Goal: Information Seeking & Learning: Learn about a topic

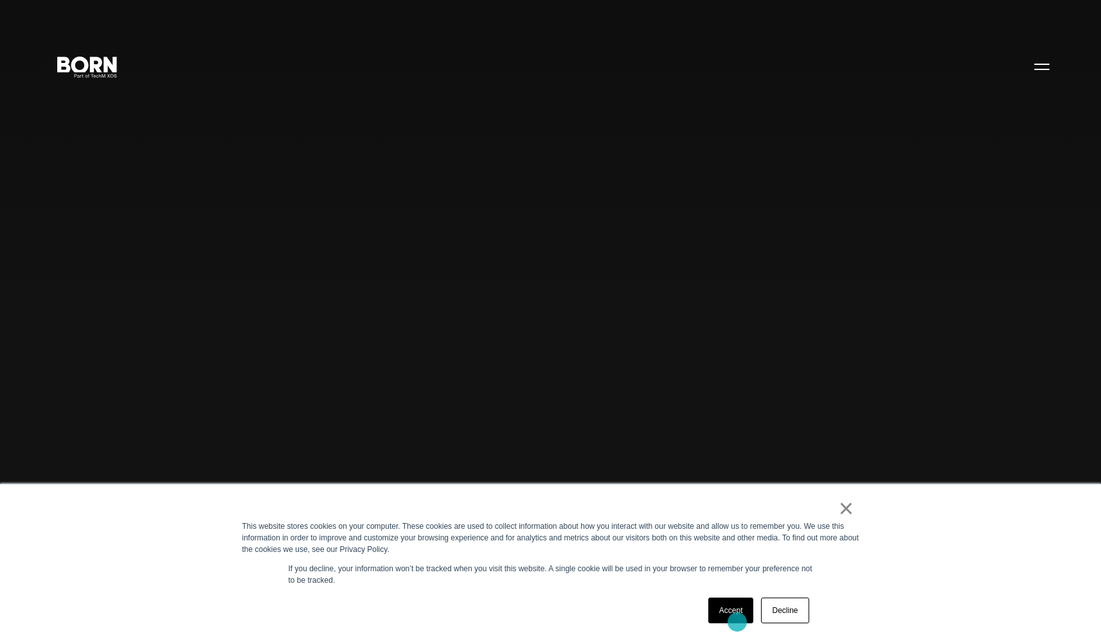
click at [720, 613] on link "Accept" at bounding box center [732, 611] width 46 height 26
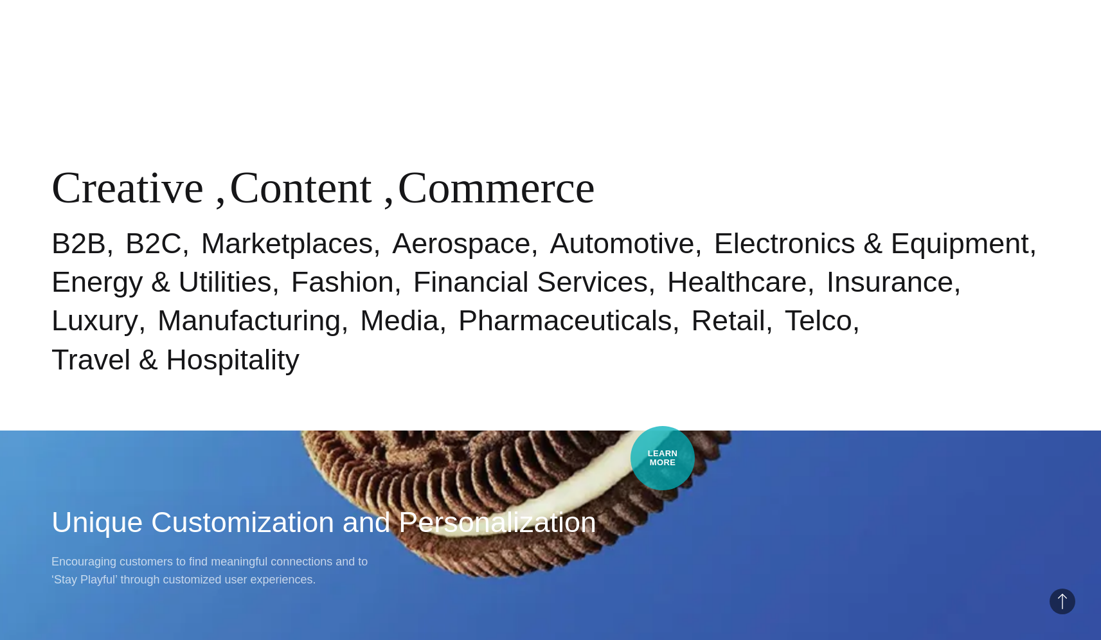
scroll to position [866, 0]
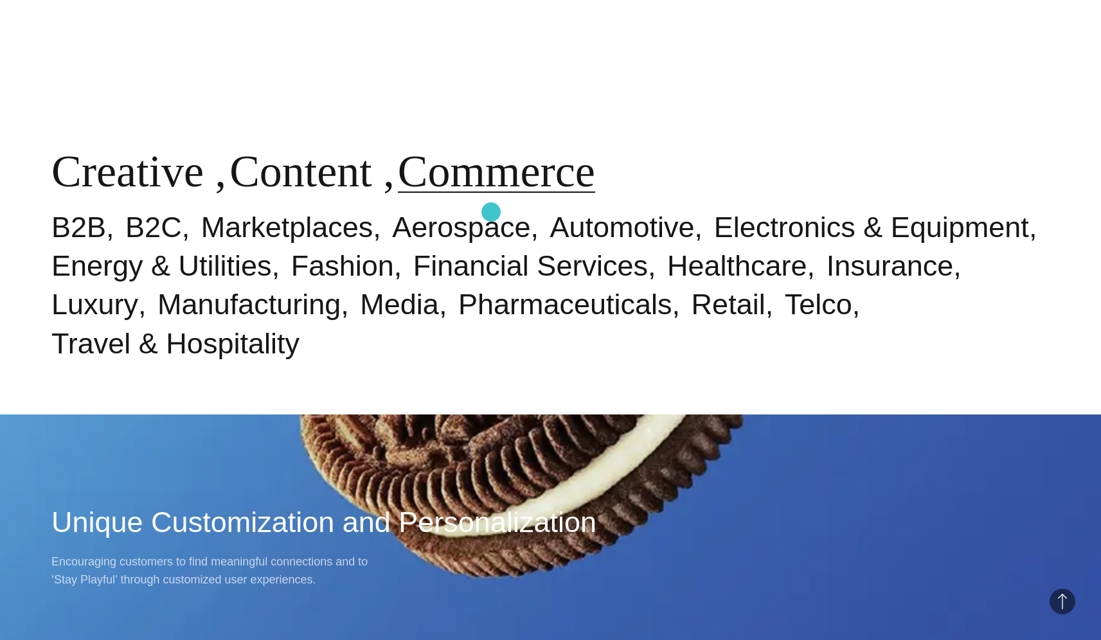
click at [491, 196] on link "Commerce" at bounding box center [496, 172] width 197 height 50
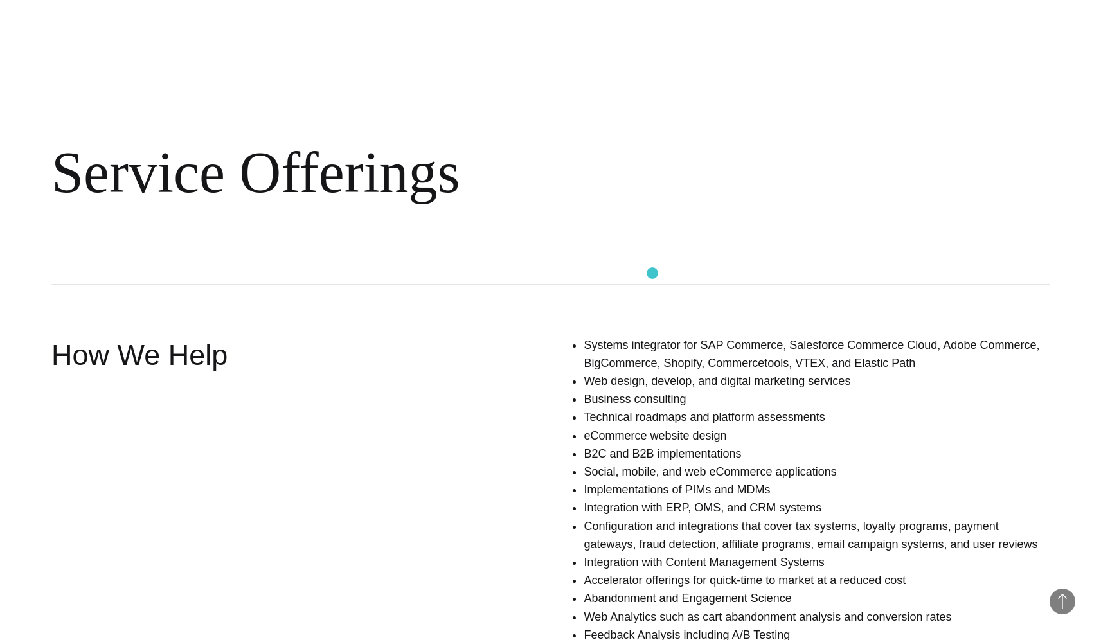
scroll to position [747, 0]
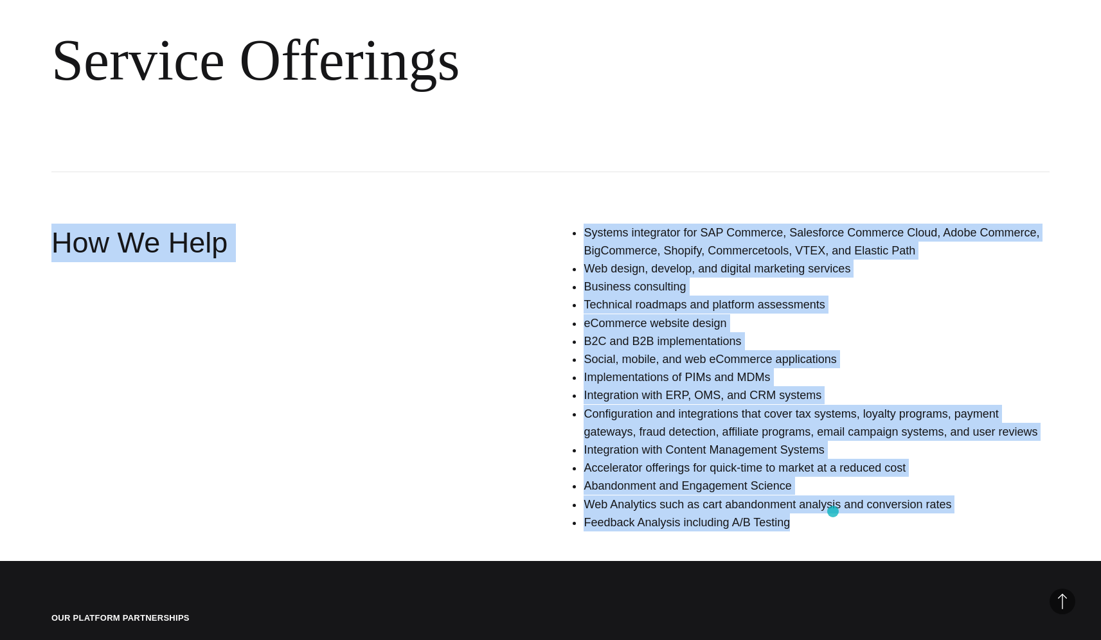
drag, startPoint x: 500, startPoint y: 182, endPoint x: 850, endPoint y: 539, distance: 500.2
click at [849, 536] on section "Service Offerings How We Help Systems integrator for SAP Commerce, Salesforce C…" at bounding box center [550, 220] width 1101 height 644
click at [850, 539] on div "Systems integrator for SAP Commerce, Salesforce Commerce Cloud, Adobe Commerce,…" at bounding box center [764, 383] width 572 height 318
drag, startPoint x: 850, startPoint y: 539, endPoint x: 570, endPoint y: 222, distance: 423.7
click at [570, 222] on section "Service Offerings How We Help Systems integrator for SAP Commerce, Salesforce C…" at bounding box center [550, 220] width 1101 height 644
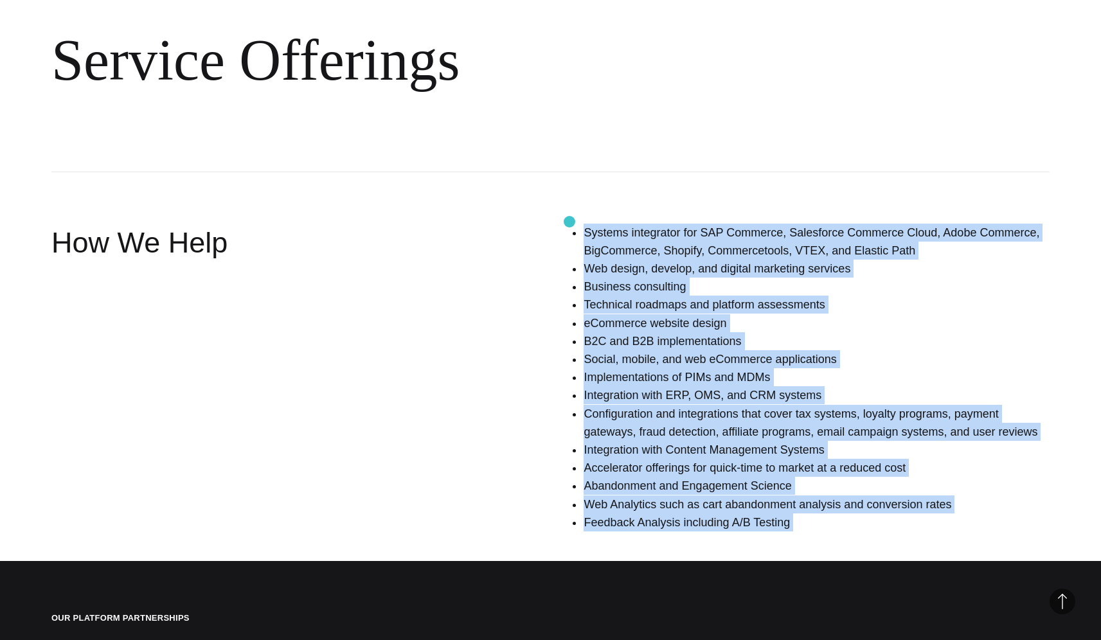
click at [570, 222] on section "Service Offerings How We Help Systems integrator for SAP Commerce, Salesforce C…" at bounding box center [550, 220] width 1101 height 644
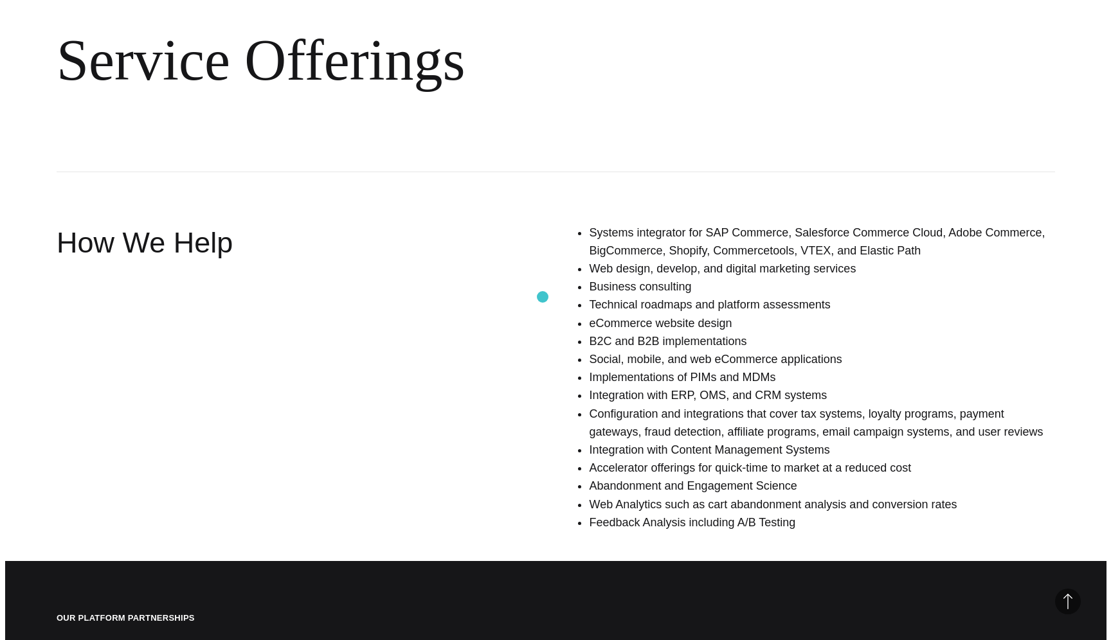
scroll to position [0, 0]
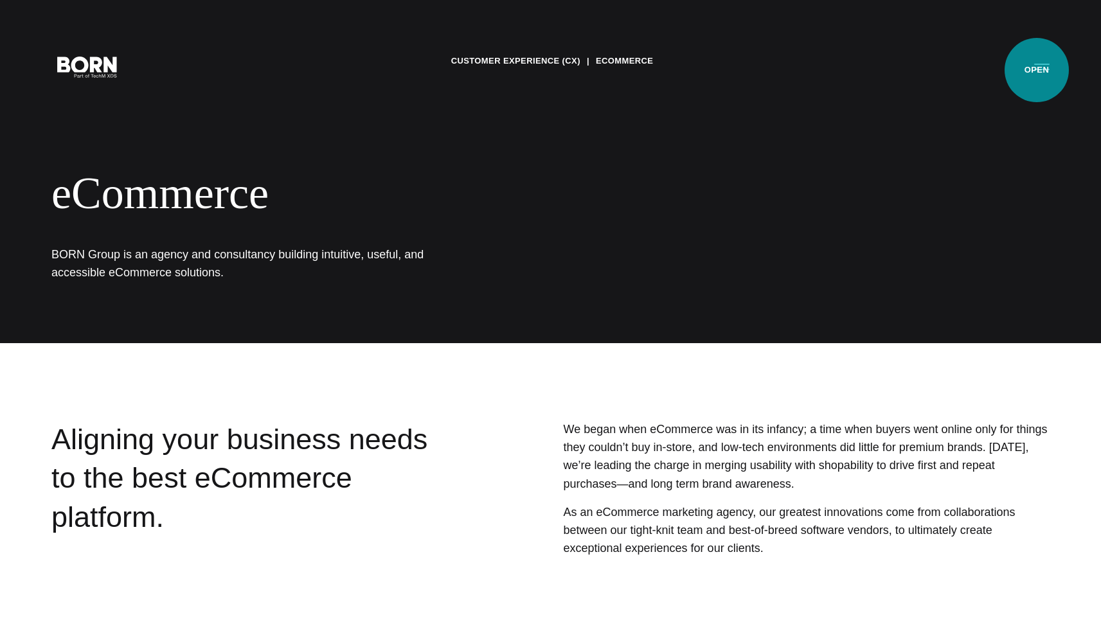
click at [1037, 69] on button "Primary Menu" at bounding box center [1042, 66] width 31 height 27
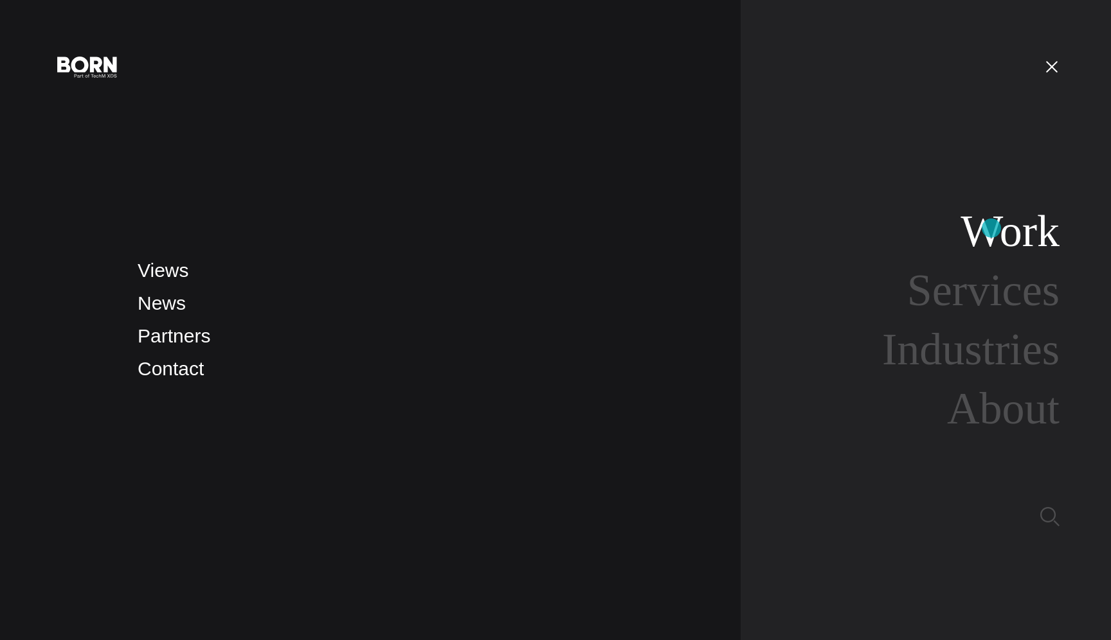
click at [991, 229] on link "Work" at bounding box center [1010, 231] width 99 height 50
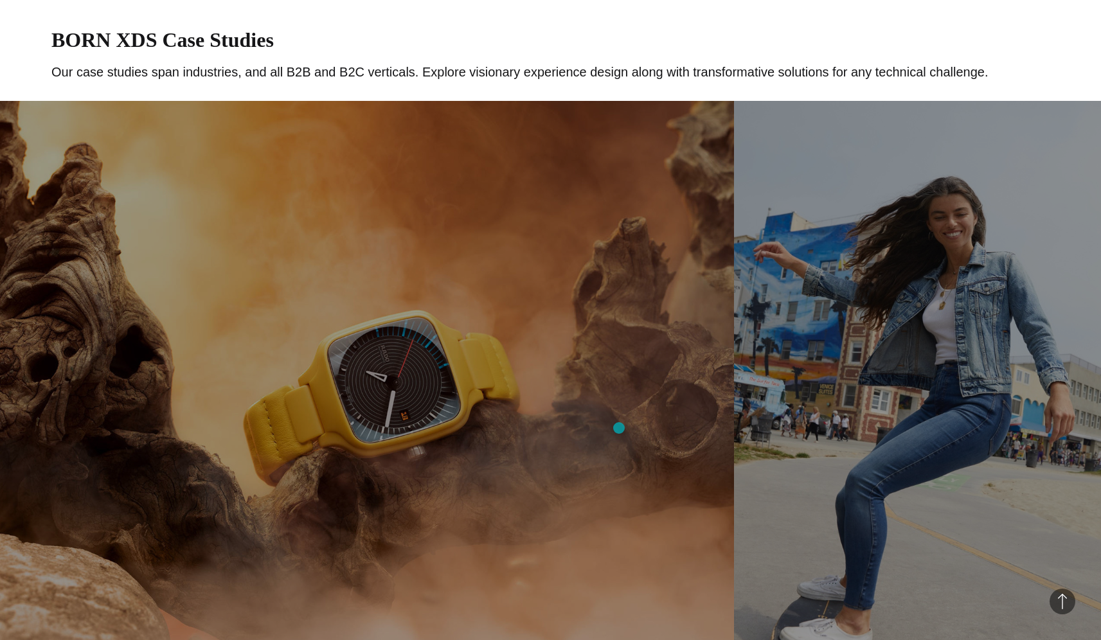
scroll to position [714, 0]
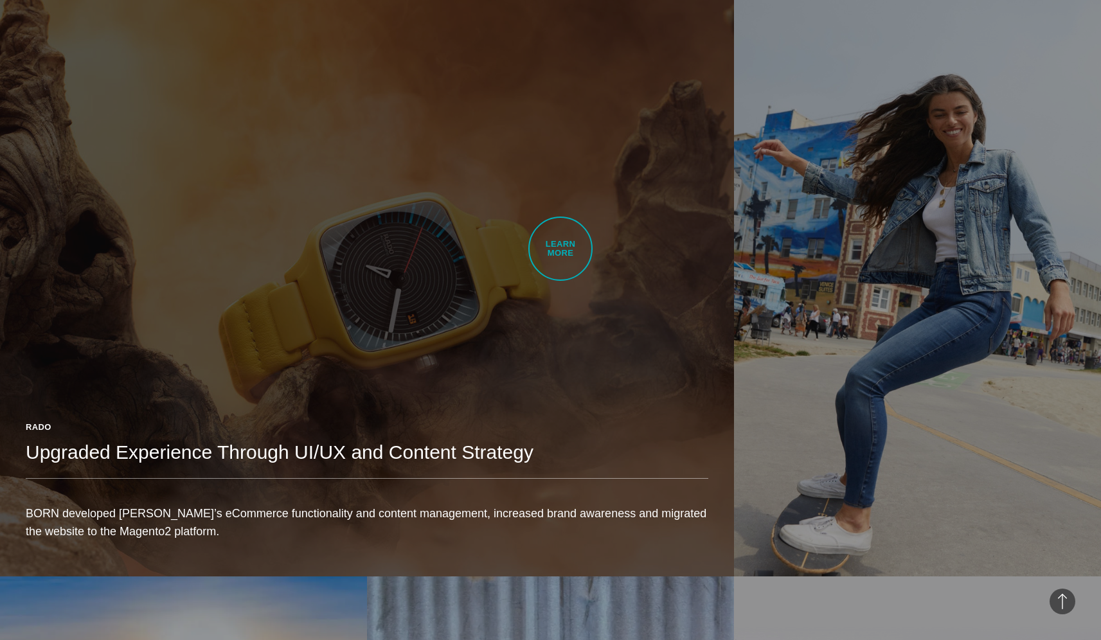
click at [561, 249] on link "Rado Upgraded Experience Through UI/UX and Content Strategy BORN developed Rado…" at bounding box center [367, 288] width 734 height 578
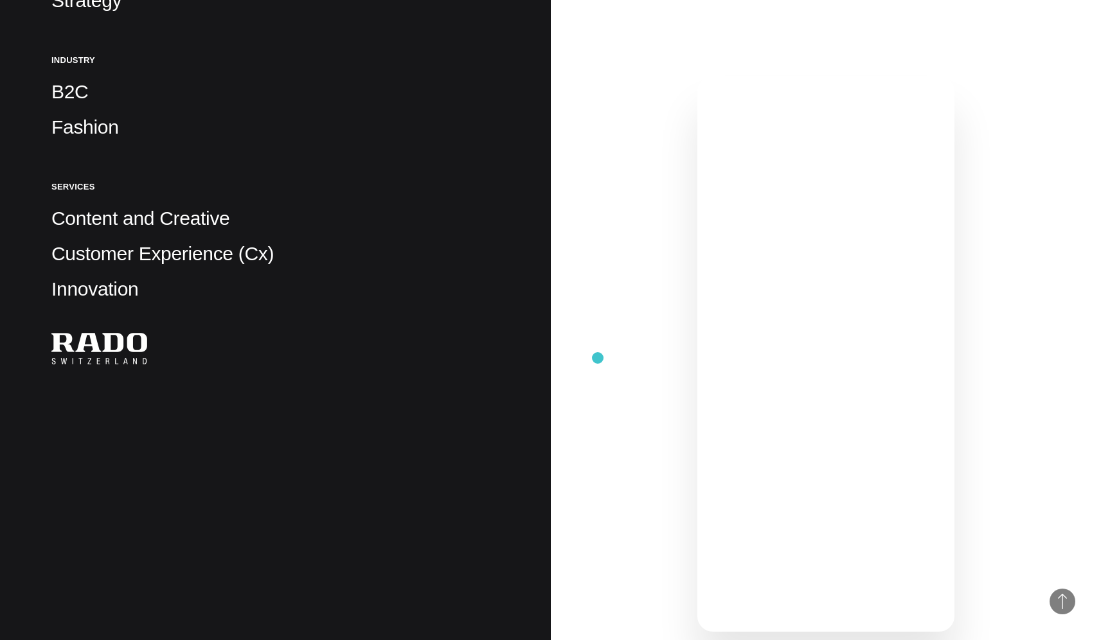
scroll to position [460, 0]
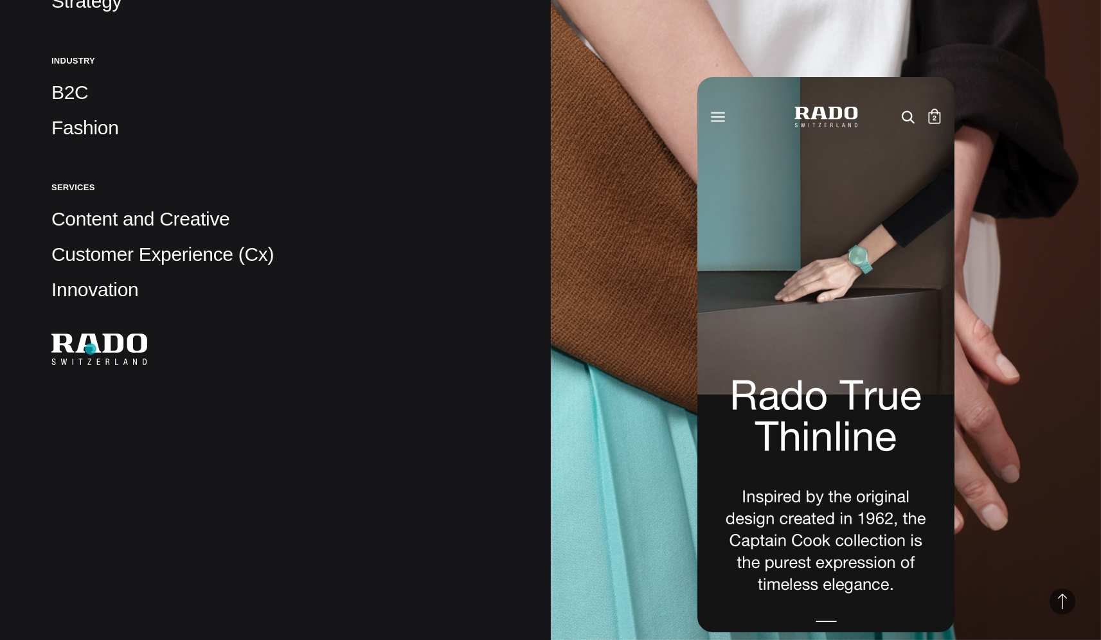
click at [91, 349] on img at bounding box center [99, 350] width 96 height 32
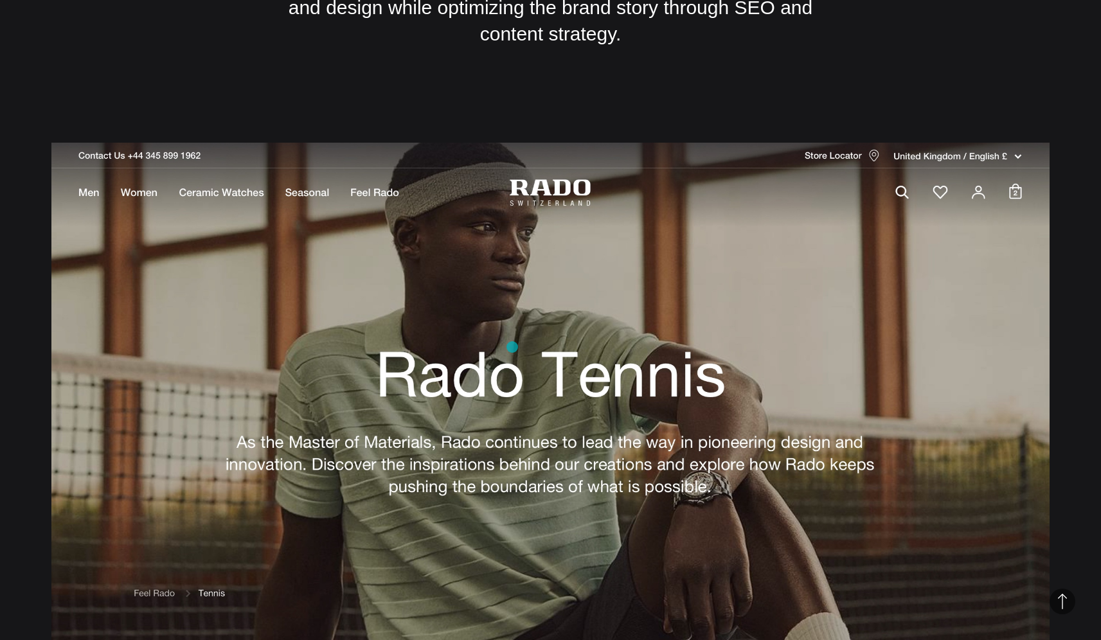
scroll to position [6975, 0]
